Goal: Task Accomplishment & Management: Use online tool/utility

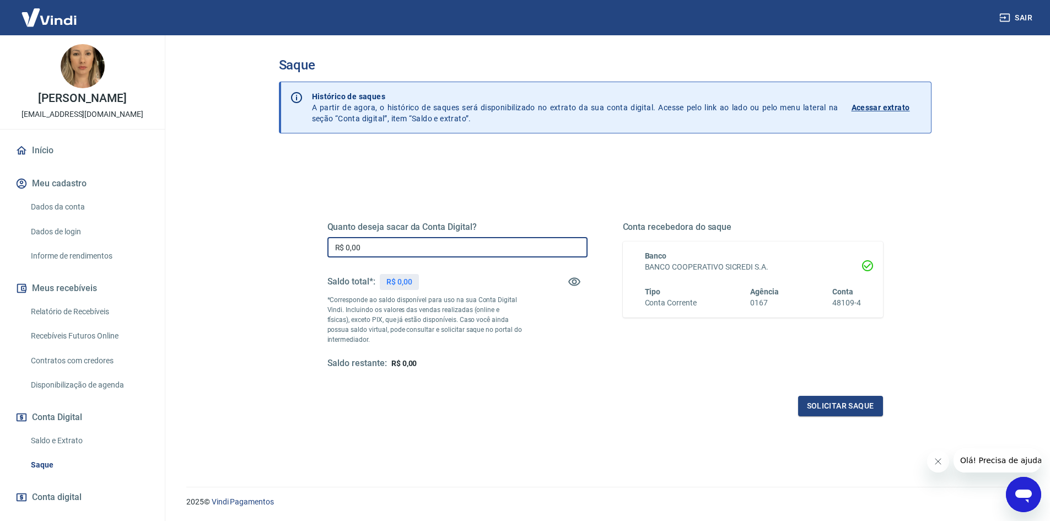
click at [396, 237] on input "R$ 0,00" at bounding box center [457, 247] width 260 height 20
click at [318, 179] on div "Quanto deseja sacar da Conta Digital? R$ 0,00 ​ Saldo total*: R$ 0,00 *Correspo…" at bounding box center [605, 301] width 582 height 256
click at [369, 246] on input "R$ 0,00" at bounding box center [457, 247] width 260 height 20
type input "R$ 75,94"
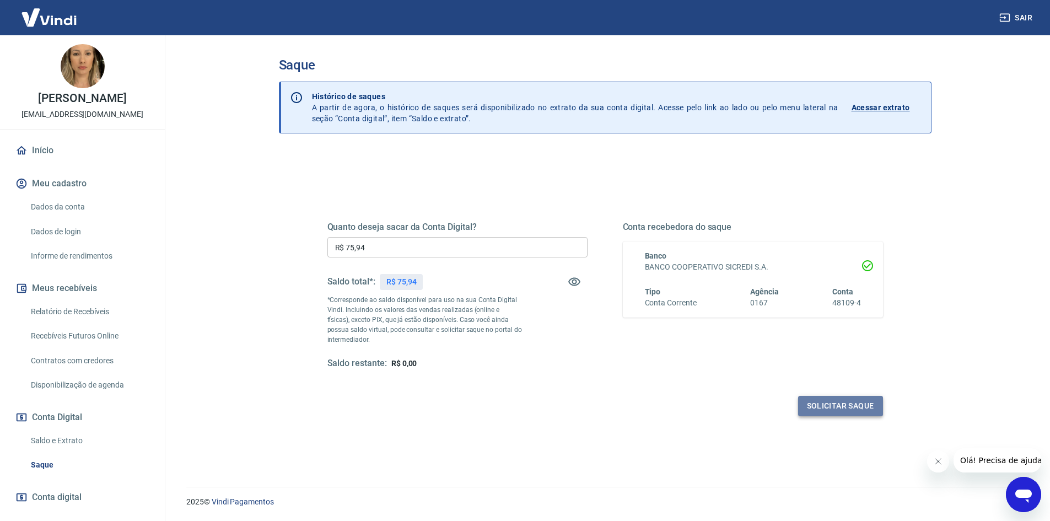
click at [824, 408] on button "Solicitar saque" at bounding box center [840, 406] width 85 height 20
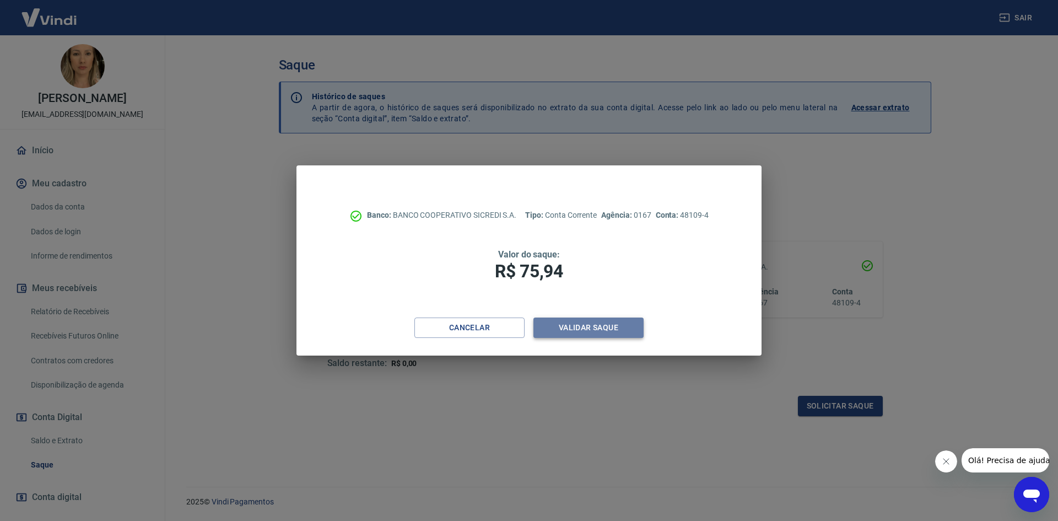
click at [564, 330] on button "Validar saque" at bounding box center [588, 327] width 110 height 20
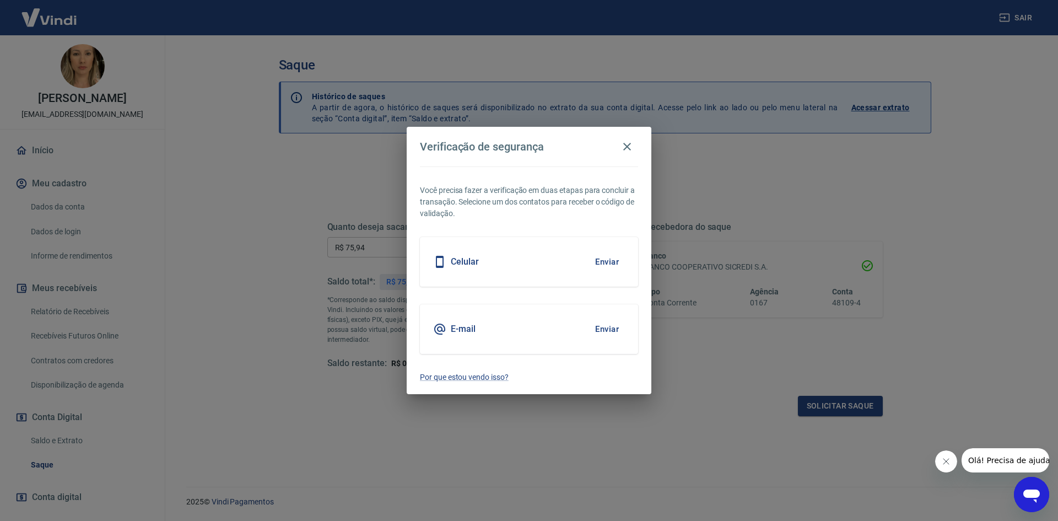
click at [610, 329] on button "Enviar" at bounding box center [607, 328] width 36 height 23
click at [601, 326] on button "Enviar" at bounding box center [607, 328] width 36 height 23
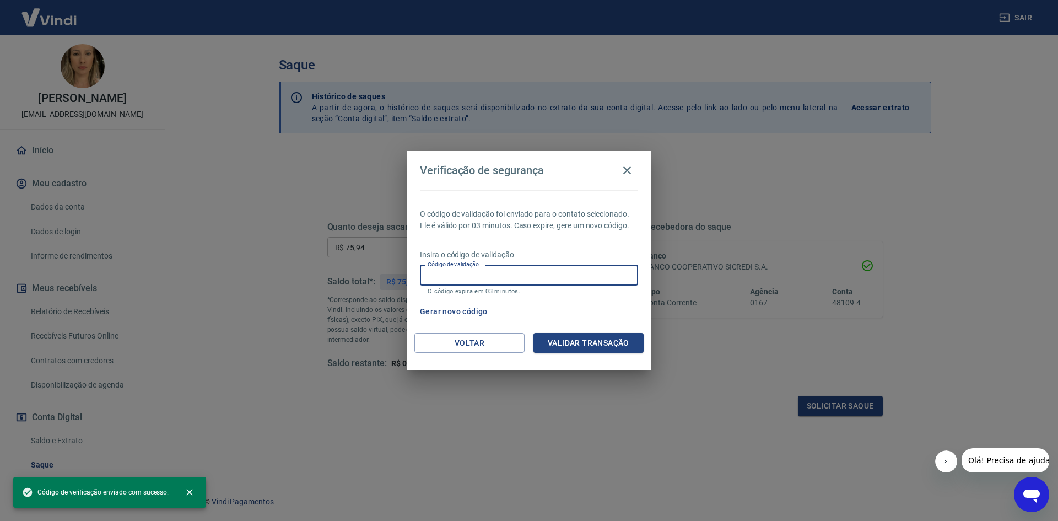
click at [499, 277] on input "Código de validação" at bounding box center [529, 275] width 218 height 20
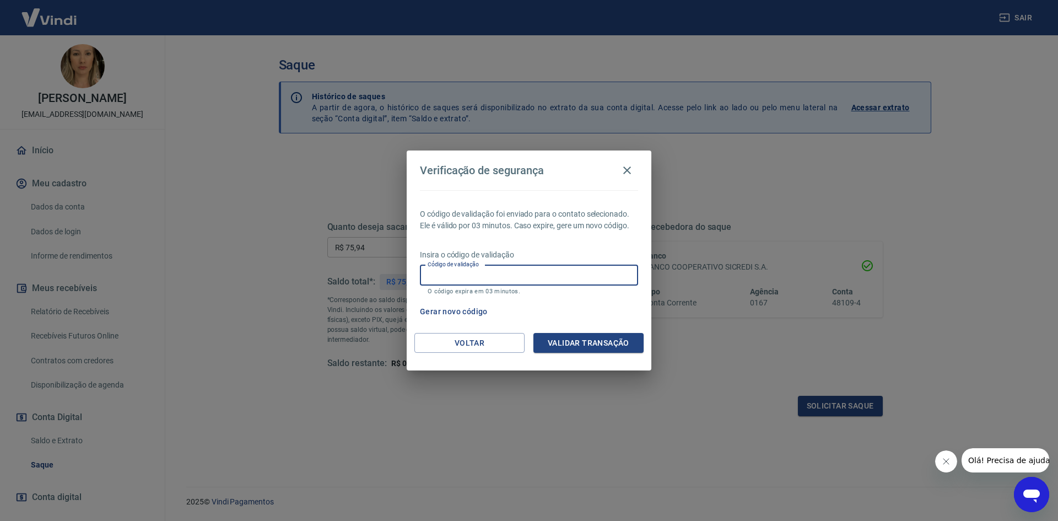
paste input "585654"
type input "585654"
click at [552, 340] on button "Validar transação" at bounding box center [588, 343] width 110 height 20
